Goal: Check status

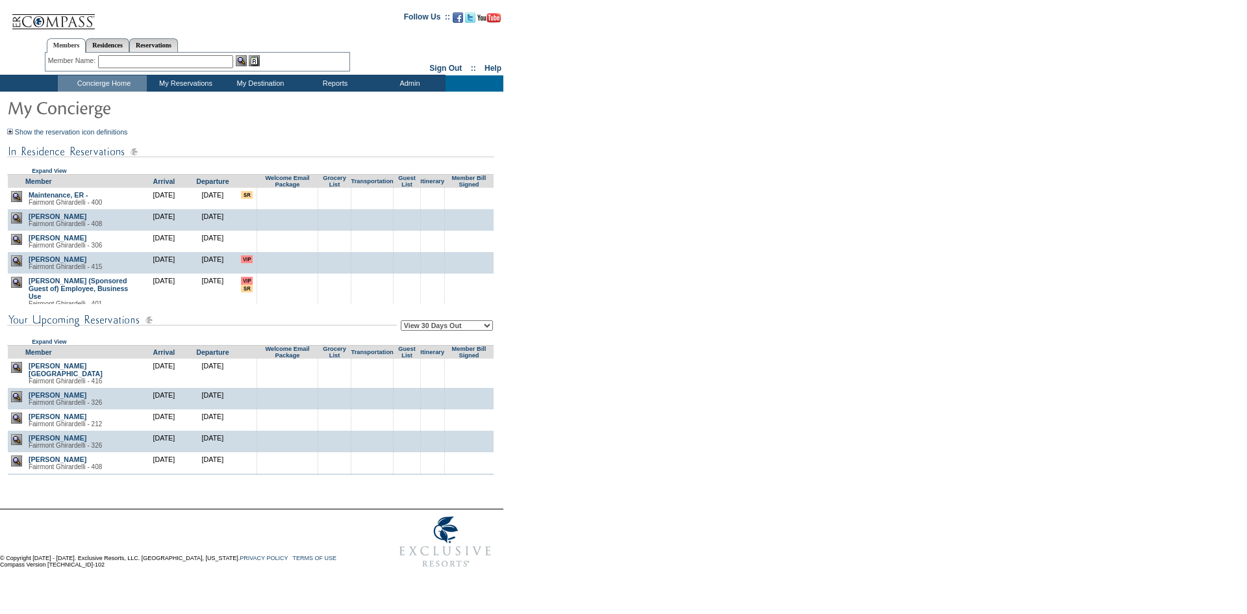
click at [436, 319] on td "View 30 Days Out View 60 Days Out View 90 Days Out Expand View" at bounding box center [250, 324] width 487 height 41
click at [440, 335] on td "View 30 Days Out View 60 Days Out View 90 Days Out Expand View" at bounding box center [250, 324] width 487 height 41
click at [444, 327] on td "View 30 Days Out View 60 Days Out View 90 Days Out Expand View" at bounding box center [250, 324] width 487 height 41
drag, startPoint x: 444, startPoint y: 325, endPoint x: 446, endPoint y: 333, distance: 8.0
click at [446, 327] on select "View 30 Days Out View 60 Days Out View 90 Days Out" at bounding box center [447, 325] width 92 height 10
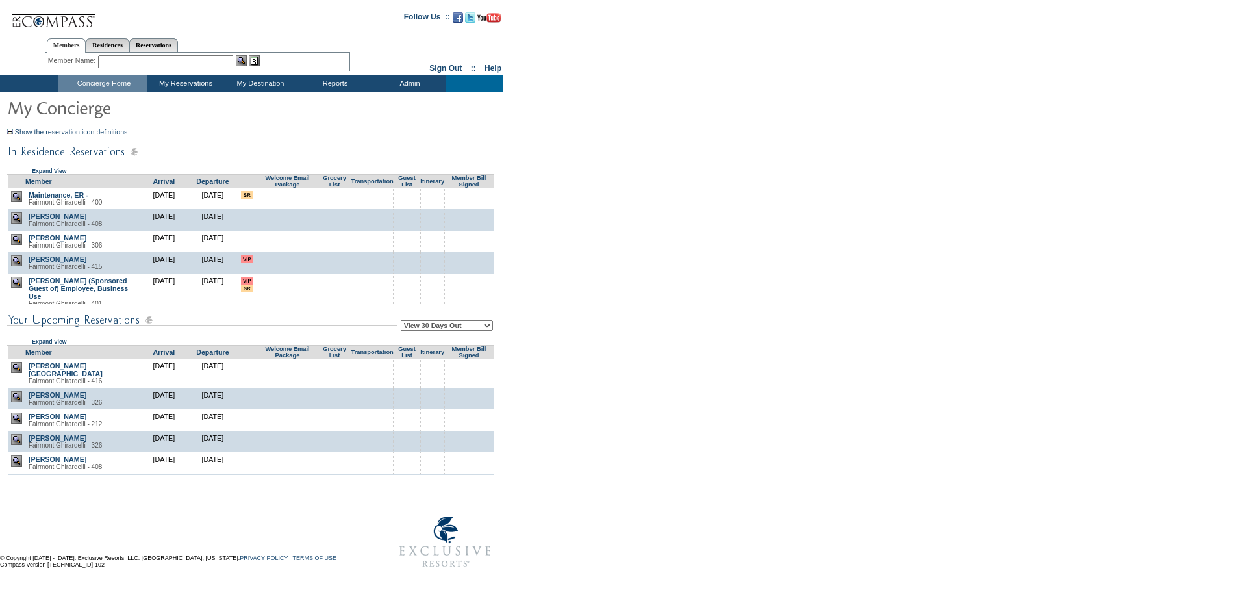
select select "90"
click at [403, 322] on select "View 30 Days Out View 60 Days Out View 90 Days Out" at bounding box center [447, 325] width 92 height 10
click at [703, 318] on form "Follow Us ::" at bounding box center [621, 288] width 1243 height 571
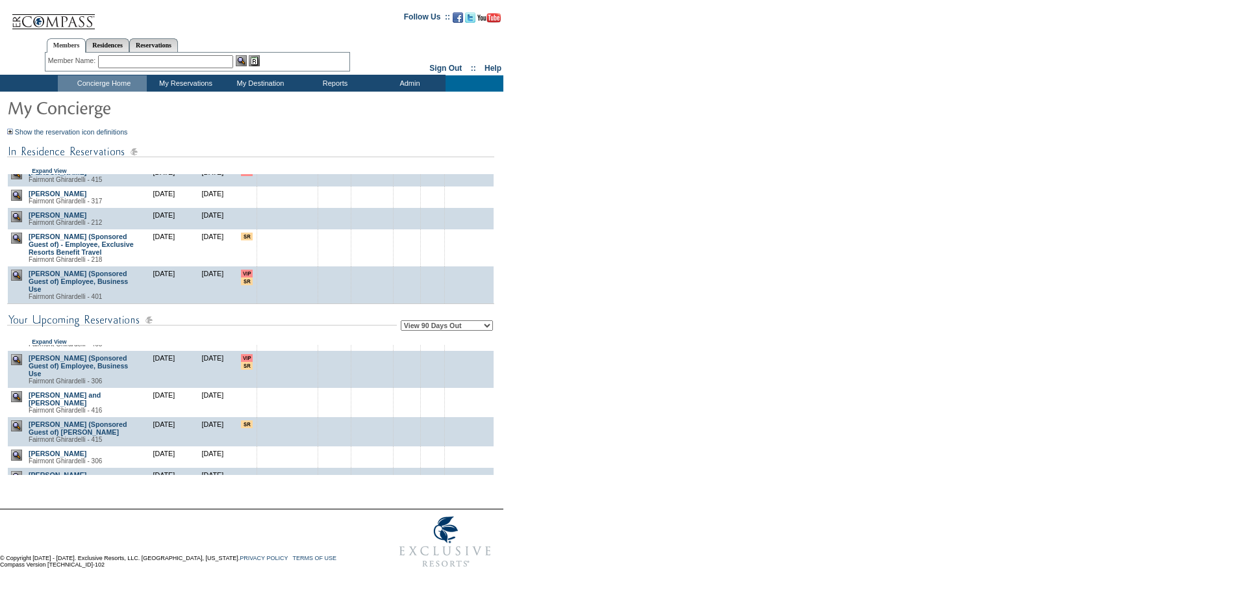
scroll to position [570, 0]
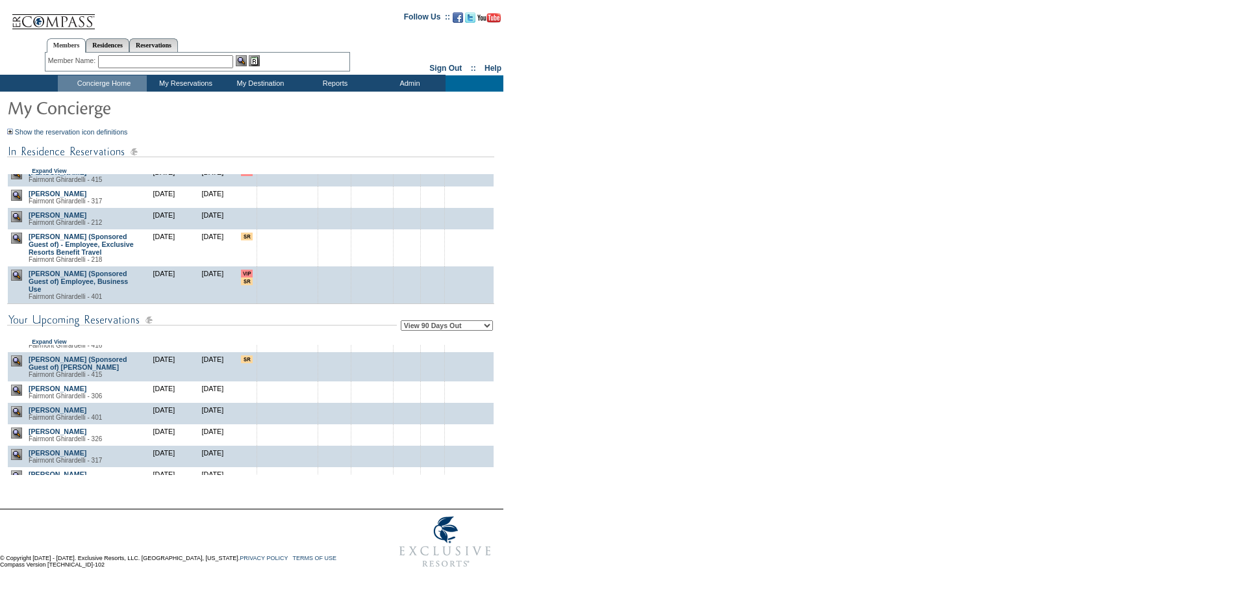
drag, startPoint x: 868, startPoint y: 232, endPoint x: 822, endPoint y: 220, distance: 47.0
click at [822, 220] on form "Follow Us ::" at bounding box center [621, 288] width 1243 height 571
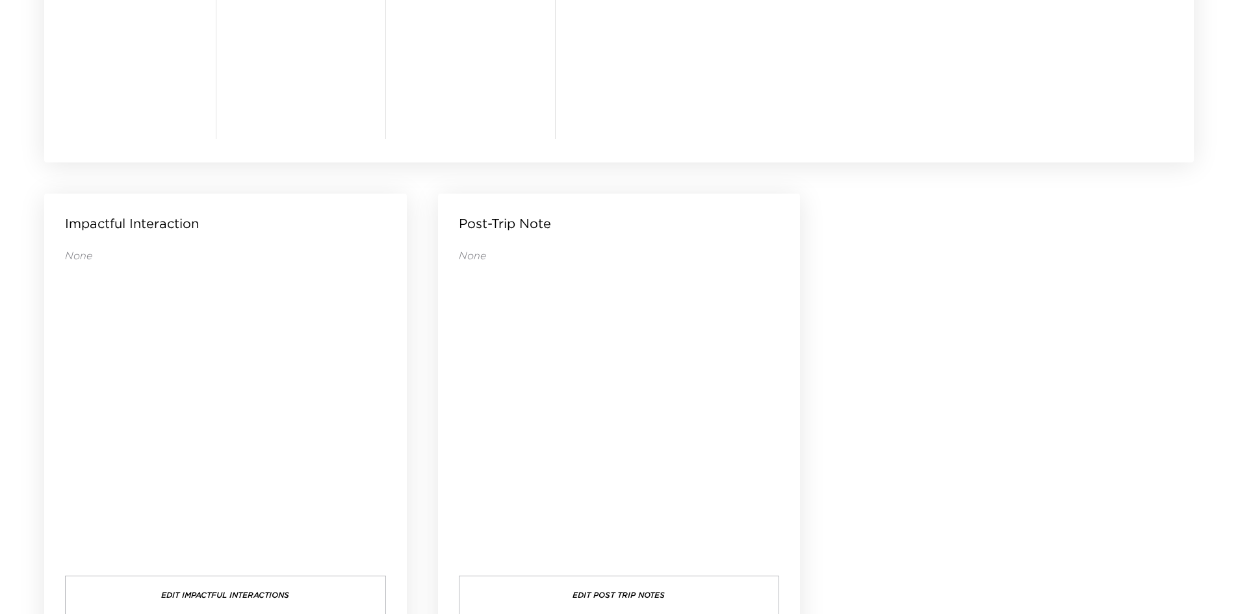
scroll to position [1251, 0]
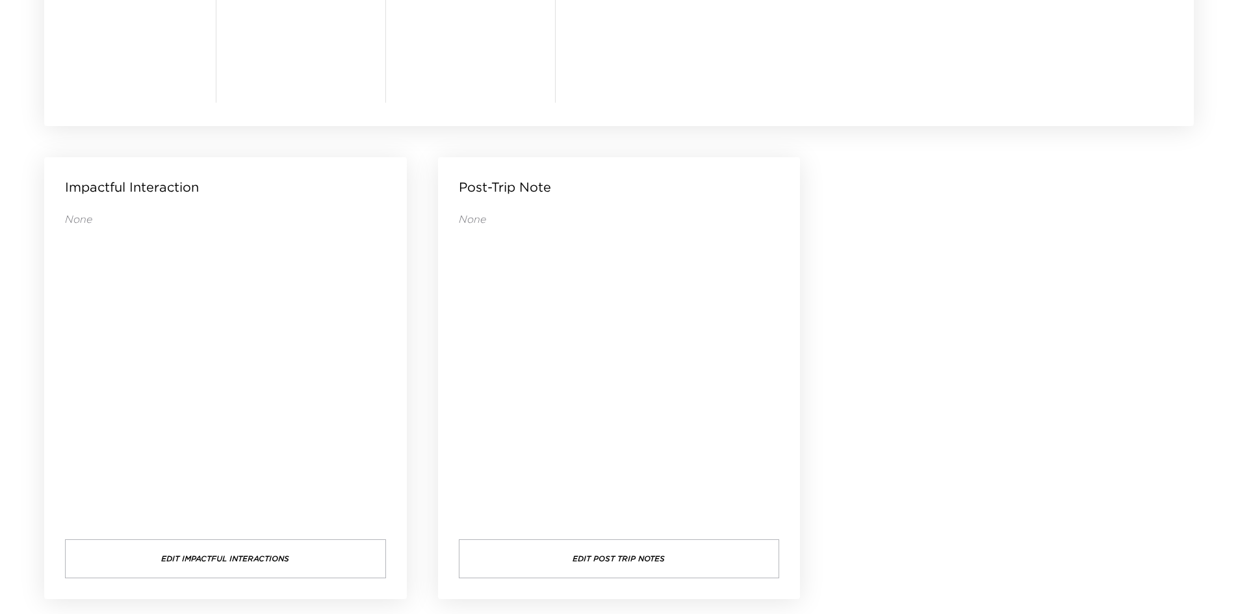
drag, startPoint x: 914, startPoint y: 292, endPoint x: 869, endPoint y: 254, distance: 59.0
drag, startPoint x: 897, startPoint y: 239, endPoint x: 884, endPoint y: 203, distance: 38.6
drag, startPoint x: 884, startPoint y: 194, endPoint x: 873, endPoint y: 173, distance: 23.5
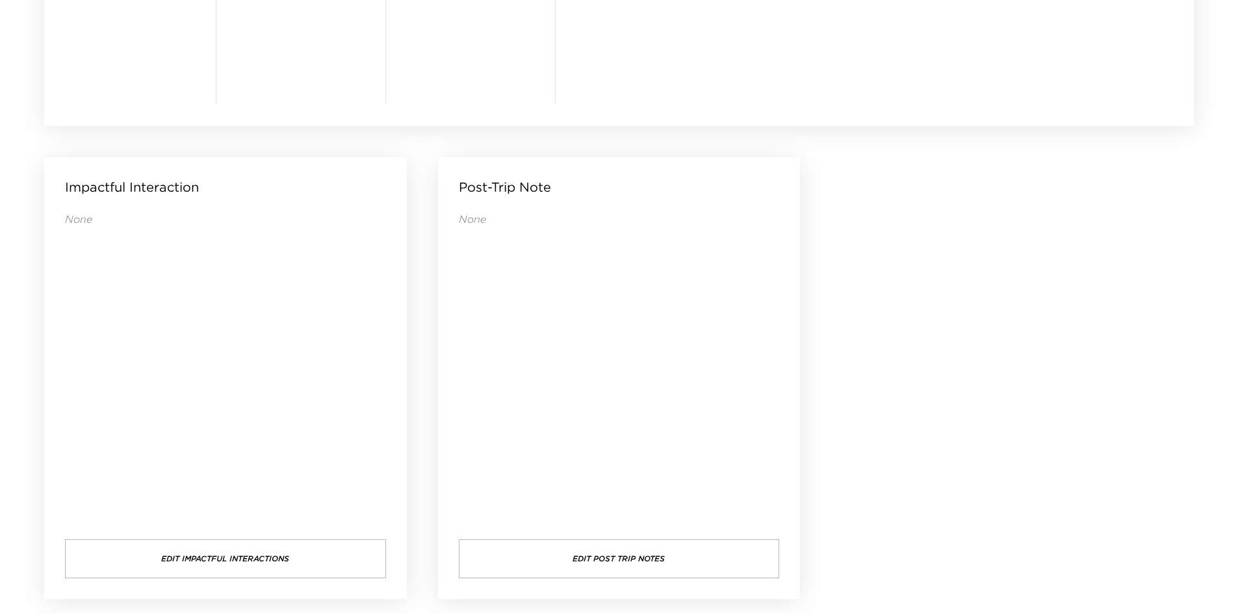
drag, startPoint x: 873, startPoint y: 173, endPoint x: 870, endPoint y: 166, distance: 7.0
drag, startPoint x: 870, startPoint y: 166, endPoint x: 857, endPoint y: 167, distance: 13.1
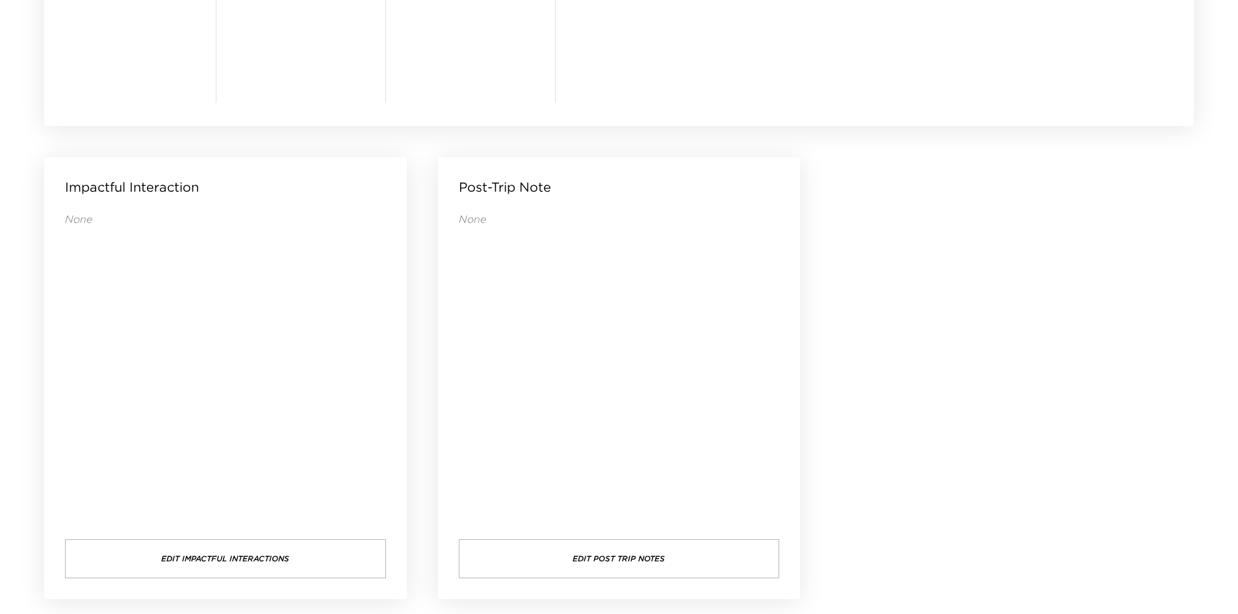
drag, startPoint x: 856, startPoint y: 166, endPoint x: 862, endPoint y: 158, distance: 10.7
drag, startPoint x: 886, startPoint y: 205, endPoint x: 792, endPoint y: 181, distance: 96.6
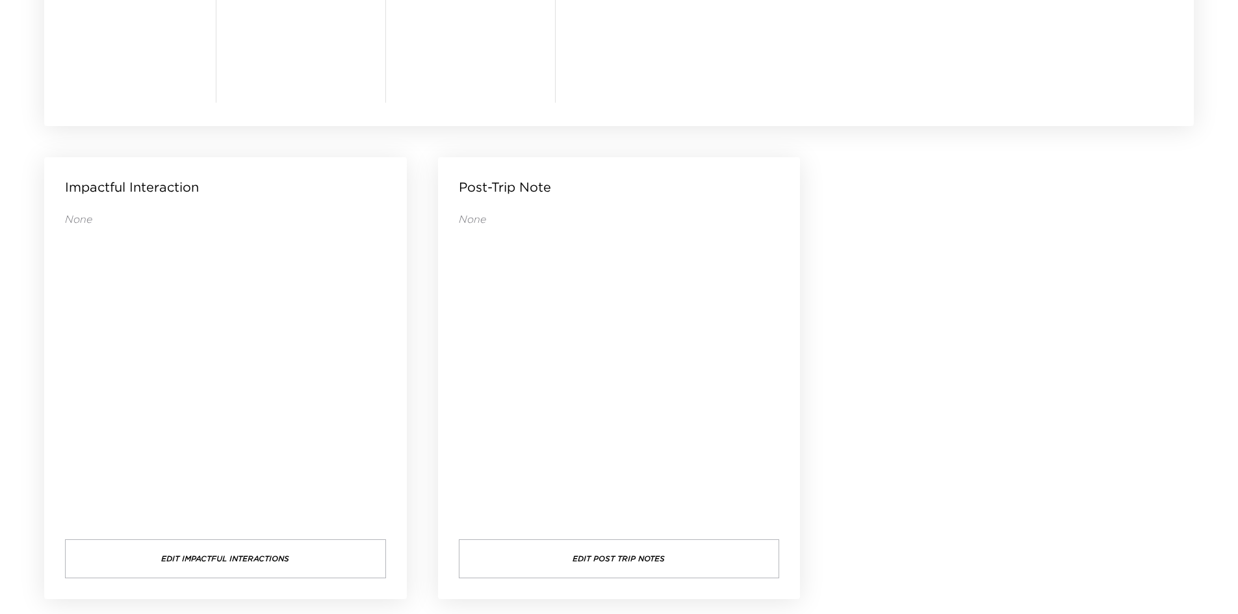
click at [792, 181] on div "Post-Trip Note None Edit Post Trip Notes" at bounding box center [619, 378] width 363 height 442
drag, startPoint x: 794, startPoint y: 181, endPoint x: 793, endPoint y: 170, distance: 11.1
click at [793, 170] on div "Post-Trip Note None Edit Post Trip Notes" at bounding box center [619, 378] width 363 height 442
click at [791, 170] on div "Post-Trip Note None Edit Post Trip Notes" at bounding box center [619, 378] width 363 height 442
drag, startPoint x: 865, startPoint y: 188, endPoint x: 850, endPoint y: 188, distance: 14.3
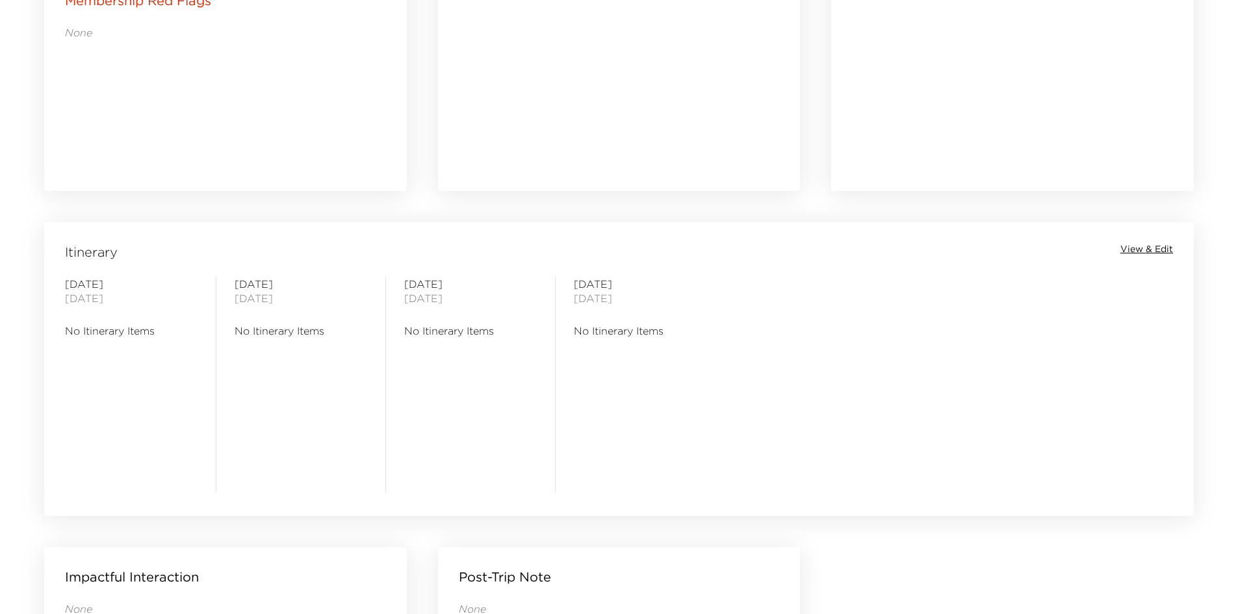
scroll to position [407, 0]
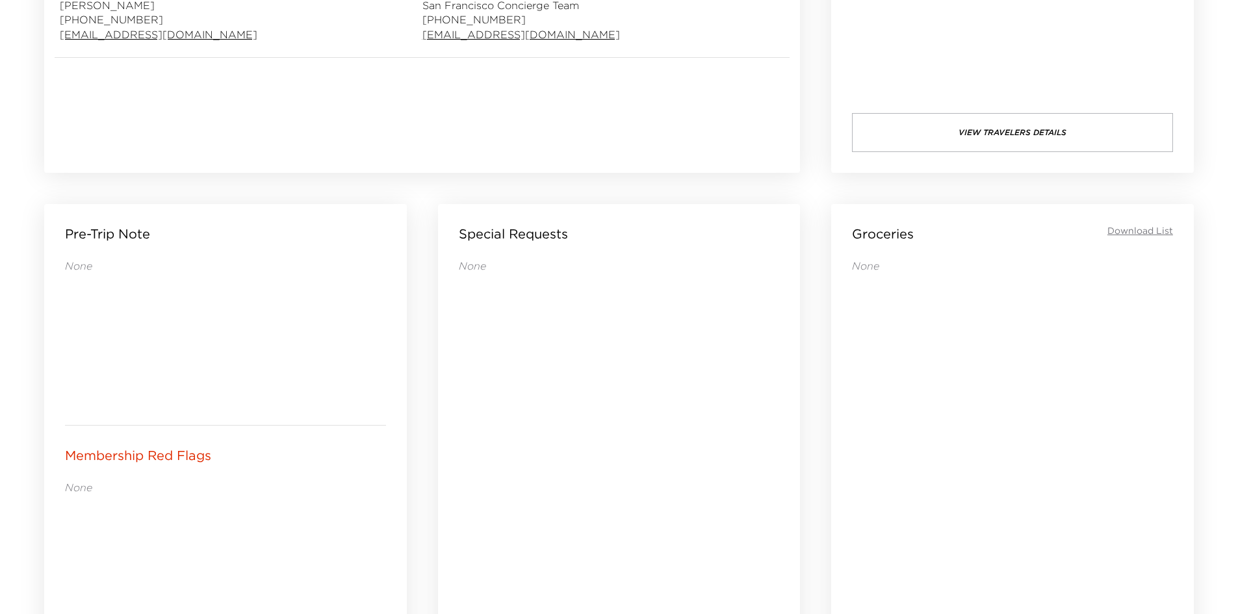
drag, startPoint x: 638, startPoint y: 318, endPoint x: 598, endPoint y: 366, distance: 62.3
click at [598, 365] on div "None" at bounding box center [619, 434] width 321 height 351
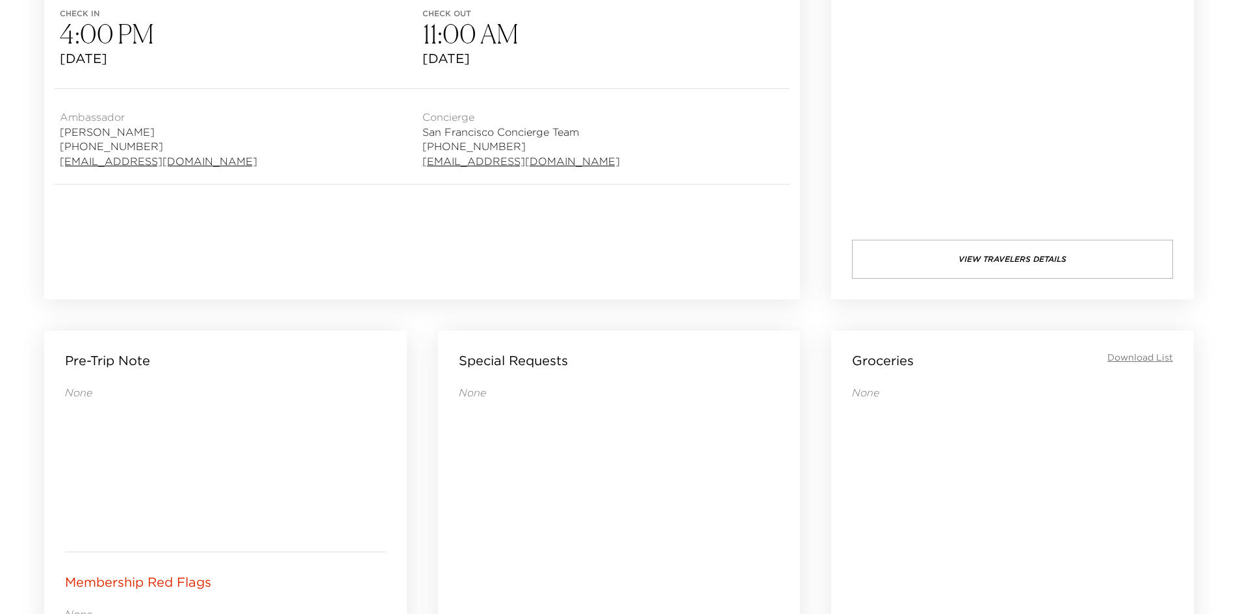
scroll to position [147, 0]
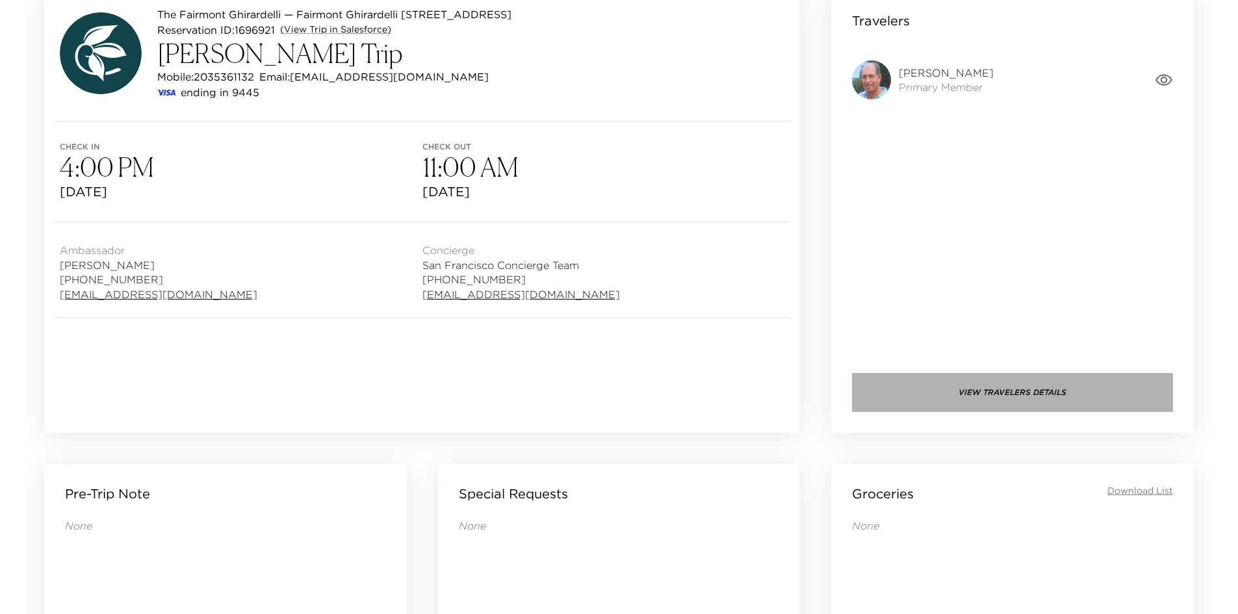
click at [950, 385] on button "View Travelers Details" at bounding box center [1012, 392] width 321 height 39
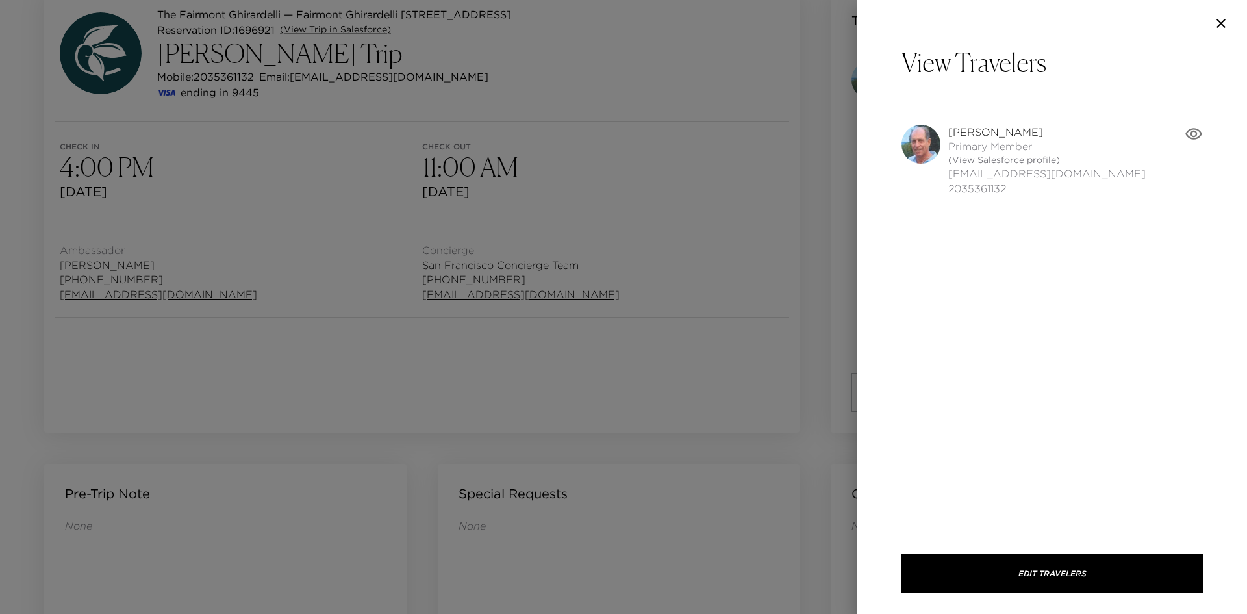
click at [713, 294] on div at bounding box center [623, 307] width 1247 height 614
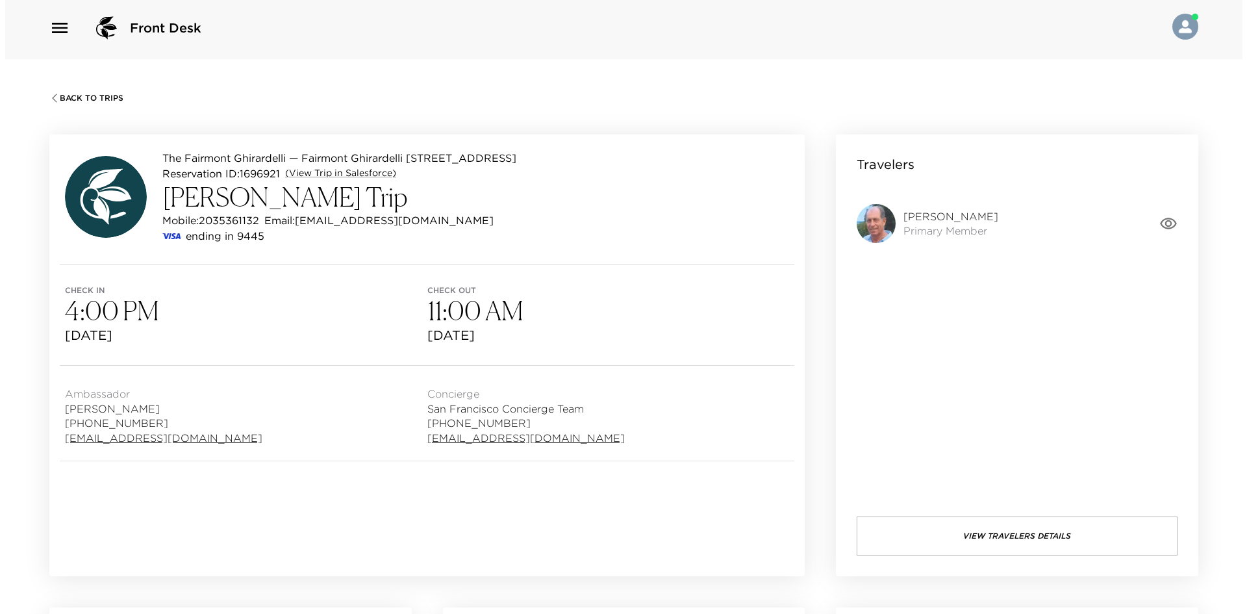
scroll to position [0, 0]
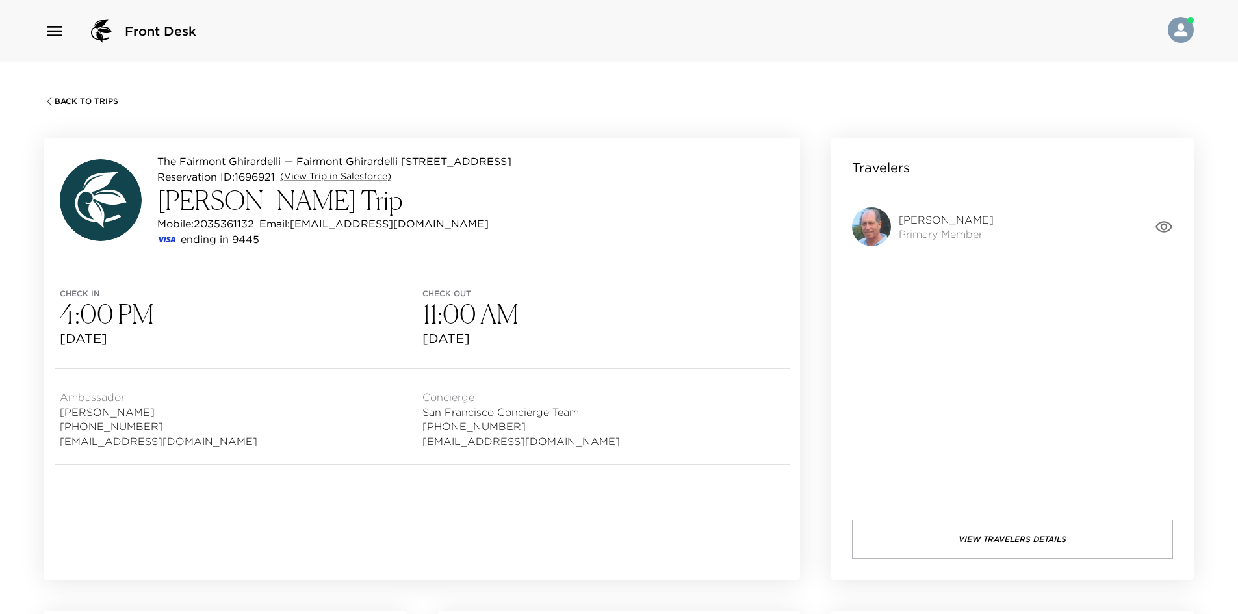
click at [963, 522] on button "View Travelers Details" at bounding box center [1012, 539] width 321 height 39
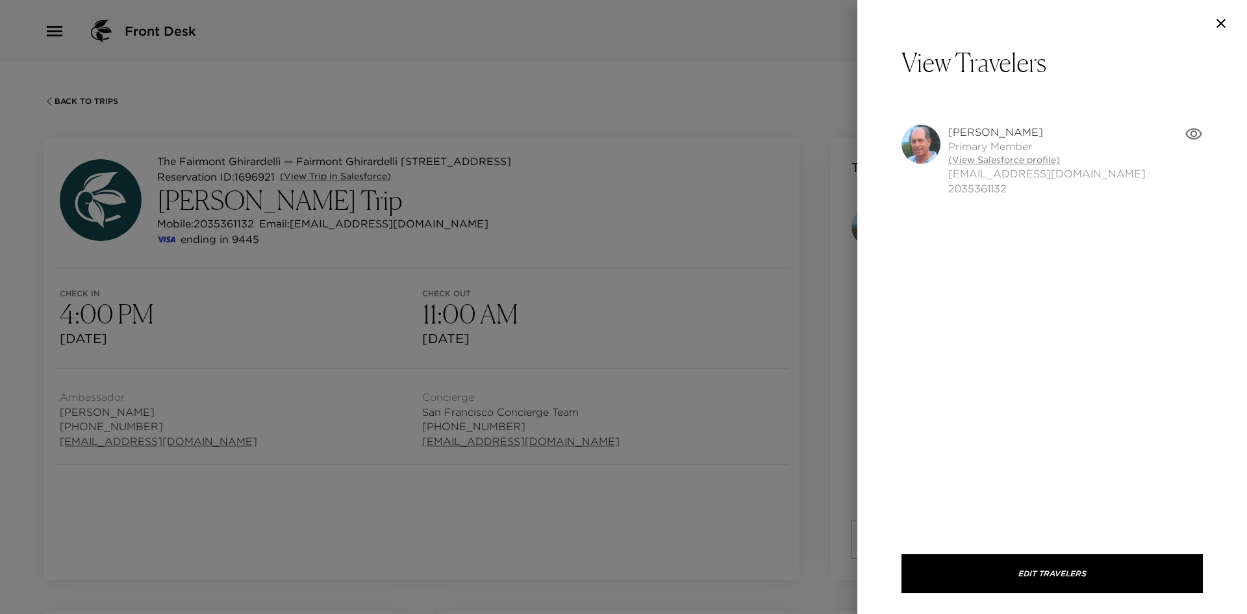
click at [984, 160] on link "(View Salesforce profile)" at bounding box center [1048, 160] width 198 height 13
